Goal: Task Accomplishment & Management: Use online tool/utility

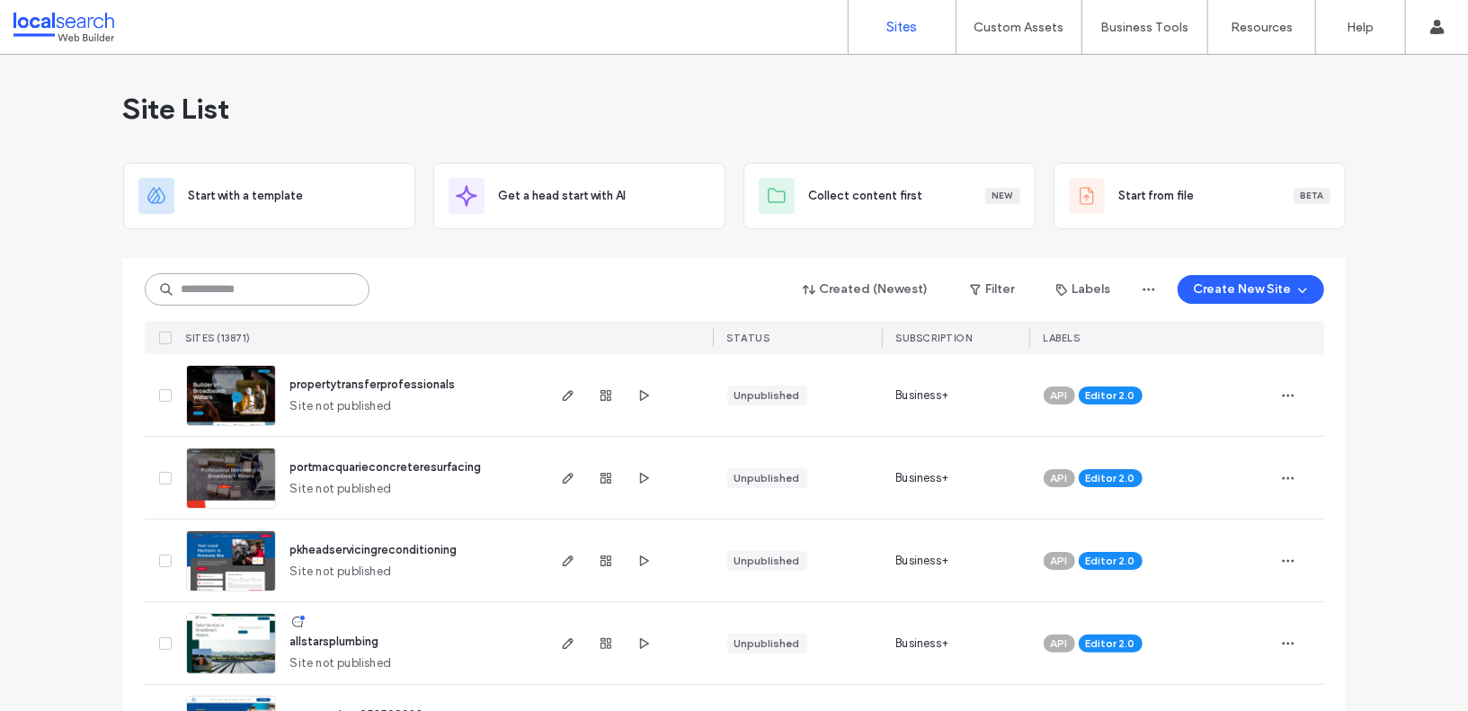
click at [245, 291] on input at bounding box center [257, 289] width 225 height 32
paste input "********"
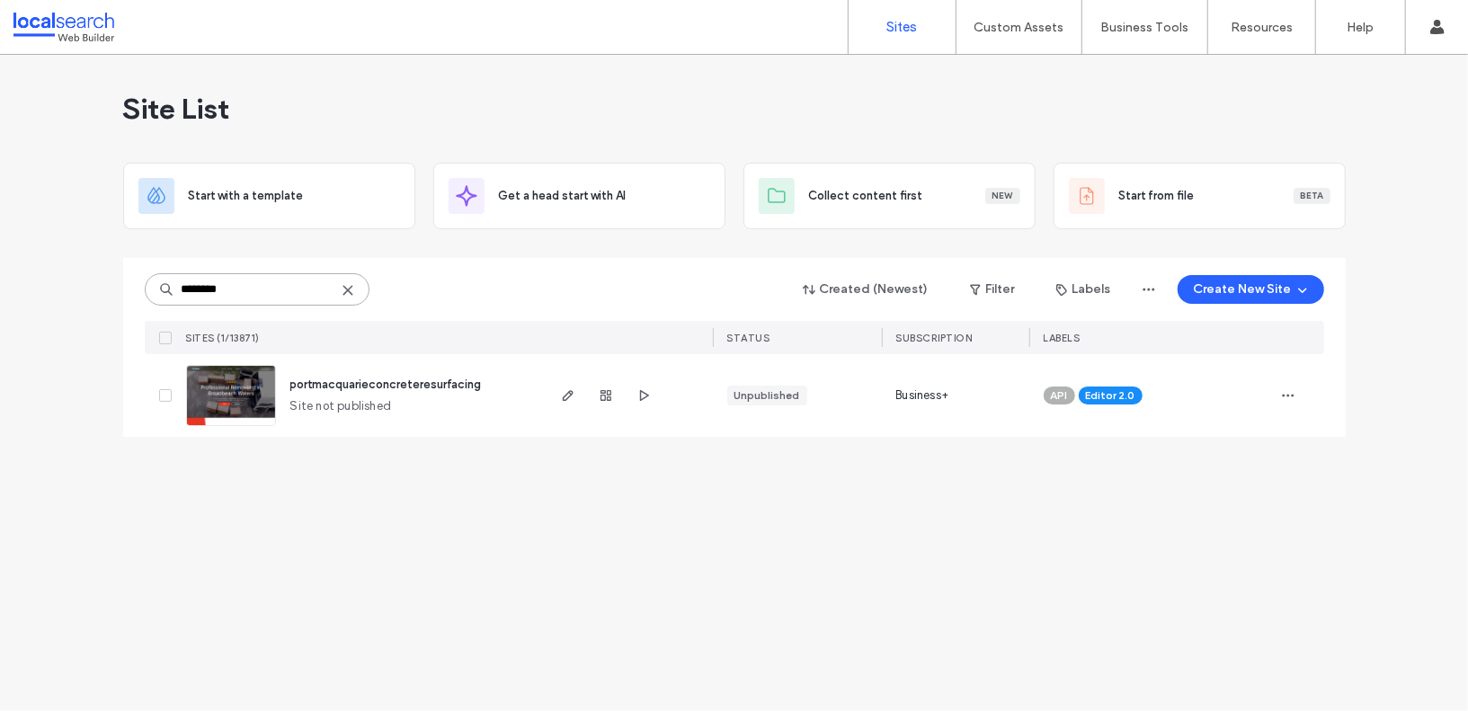
type input "********"
click at [395, 383] on span "portmacquarieconcreteresurfacing" at bounding box center [385, 384] width 191 height 13
